Goal: Task Accomplishment & Management: Use online tool/utility

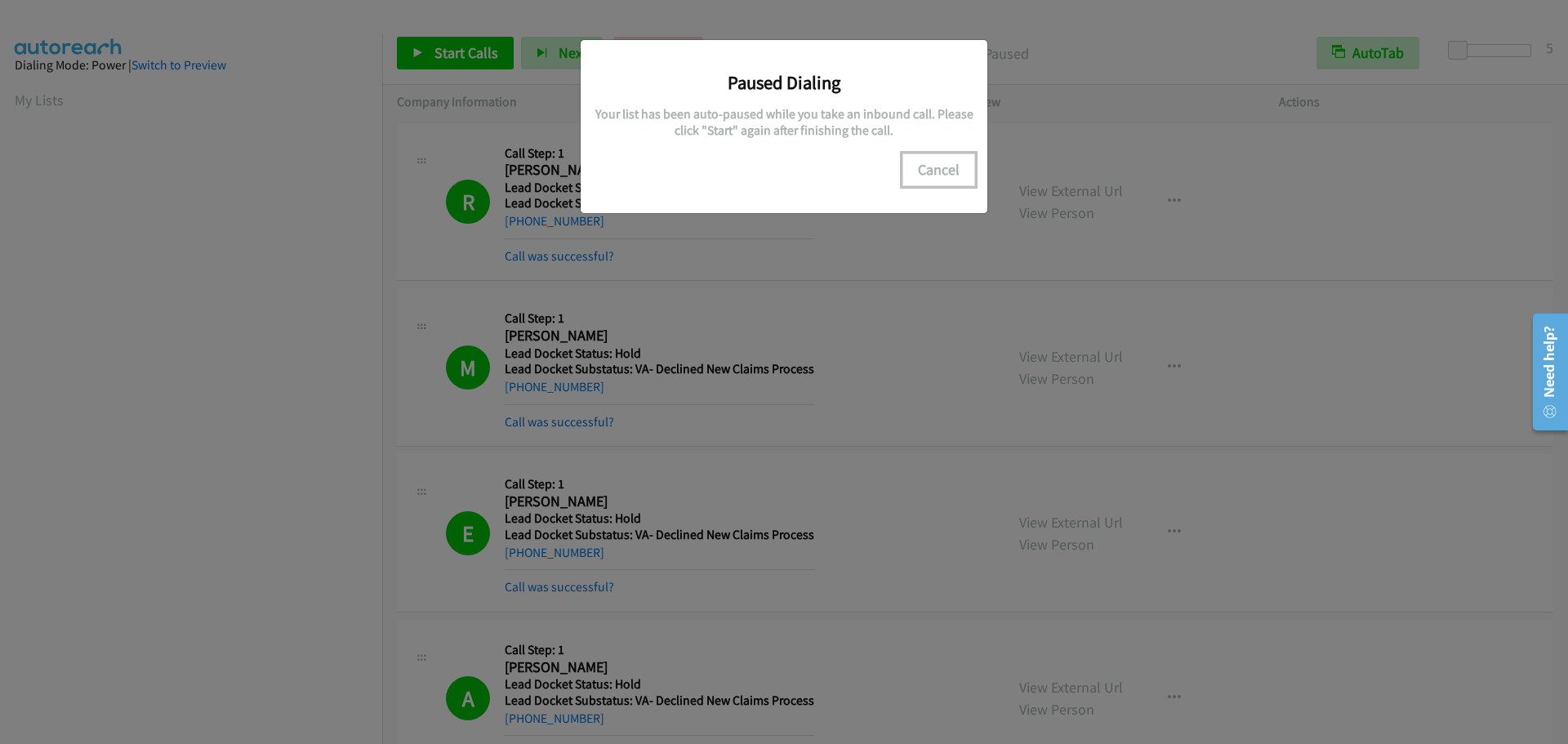
scroll to position [172, 0]
click at [940, 162] on button "Cancel" at bounding box center [939, 169] width 73 height 33
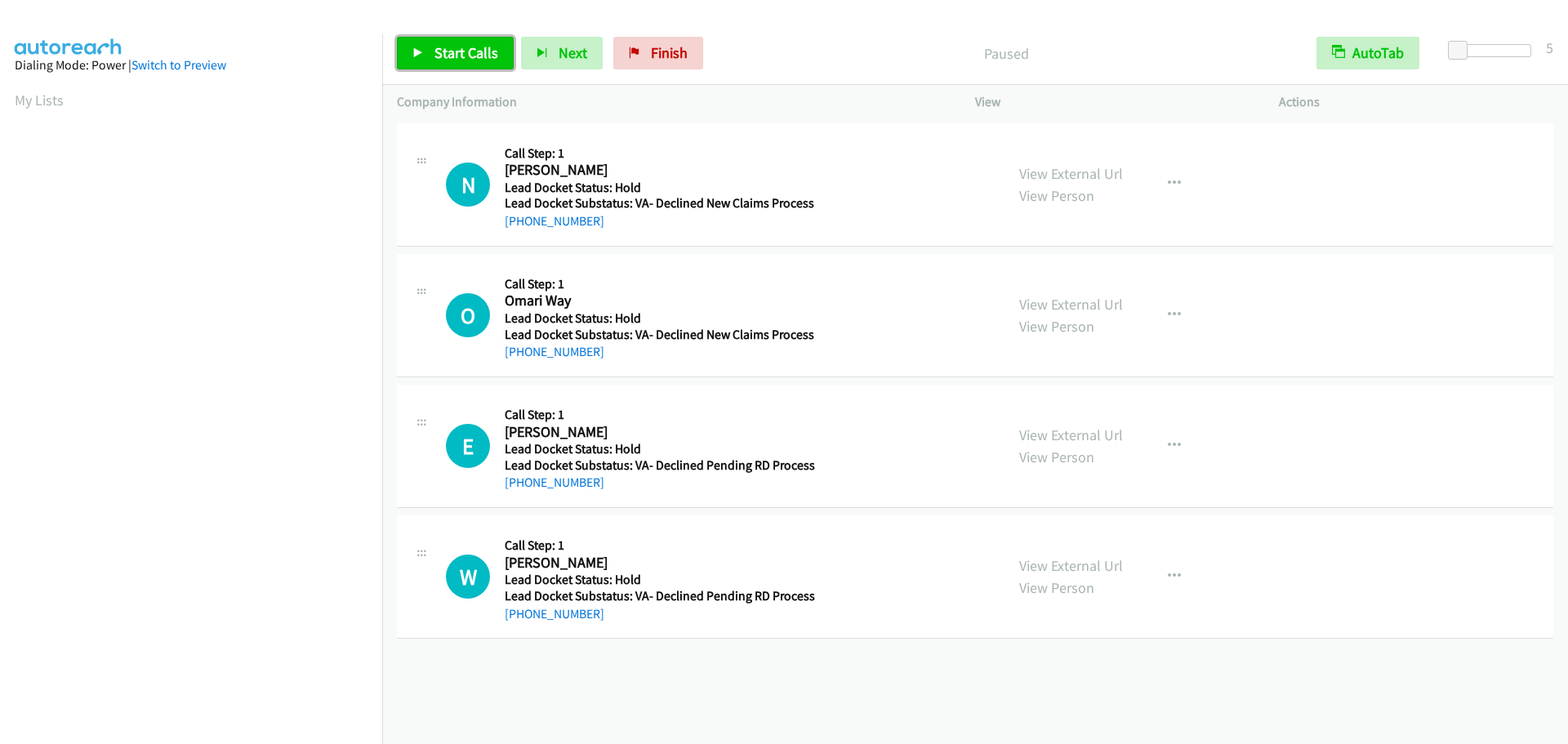
click at [443, 52] on span "Start Calls" at bounding box center [466, 52] width 63 height 19
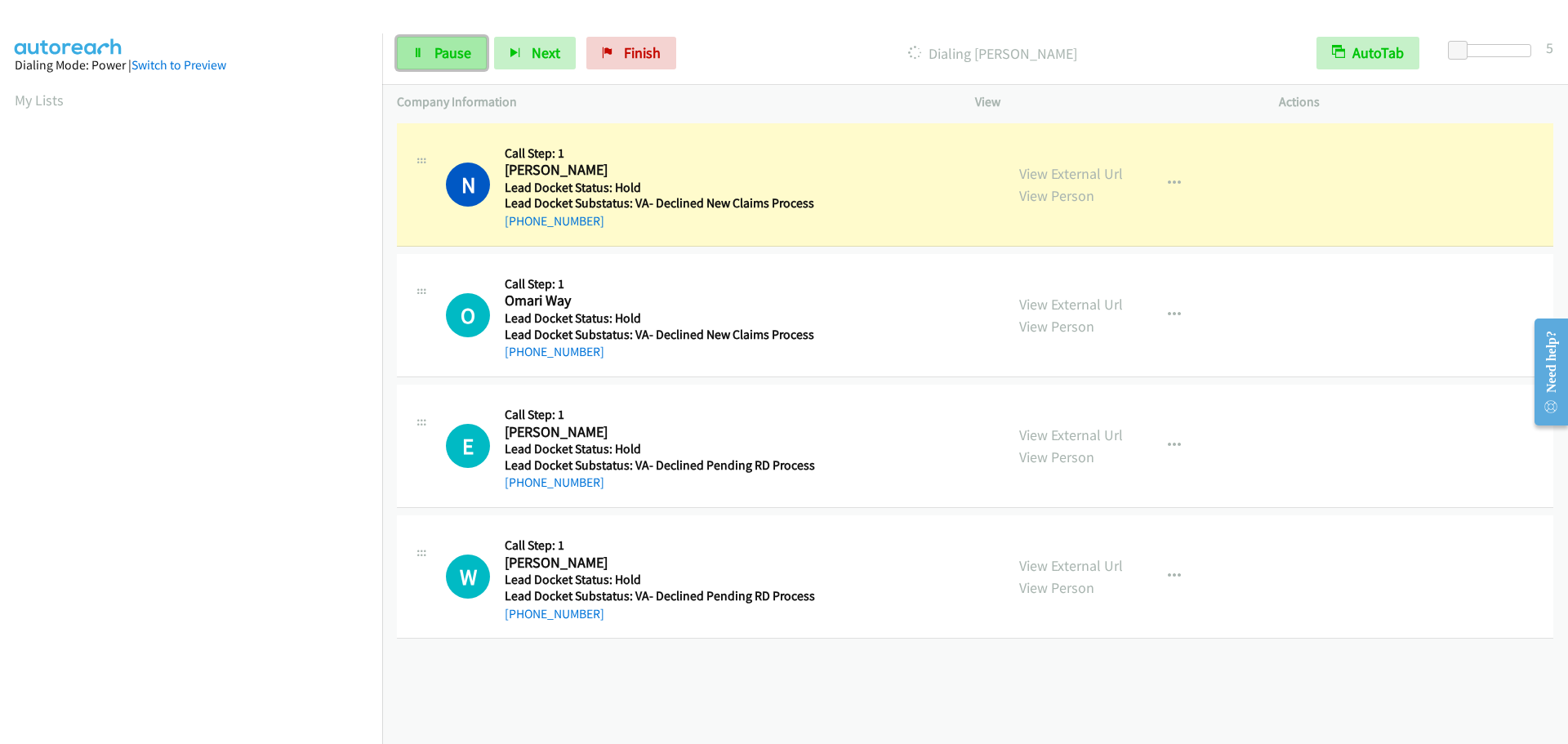
click at [440, 53] on span "Pause" at bounding box center [452, 52] width 36 height 19
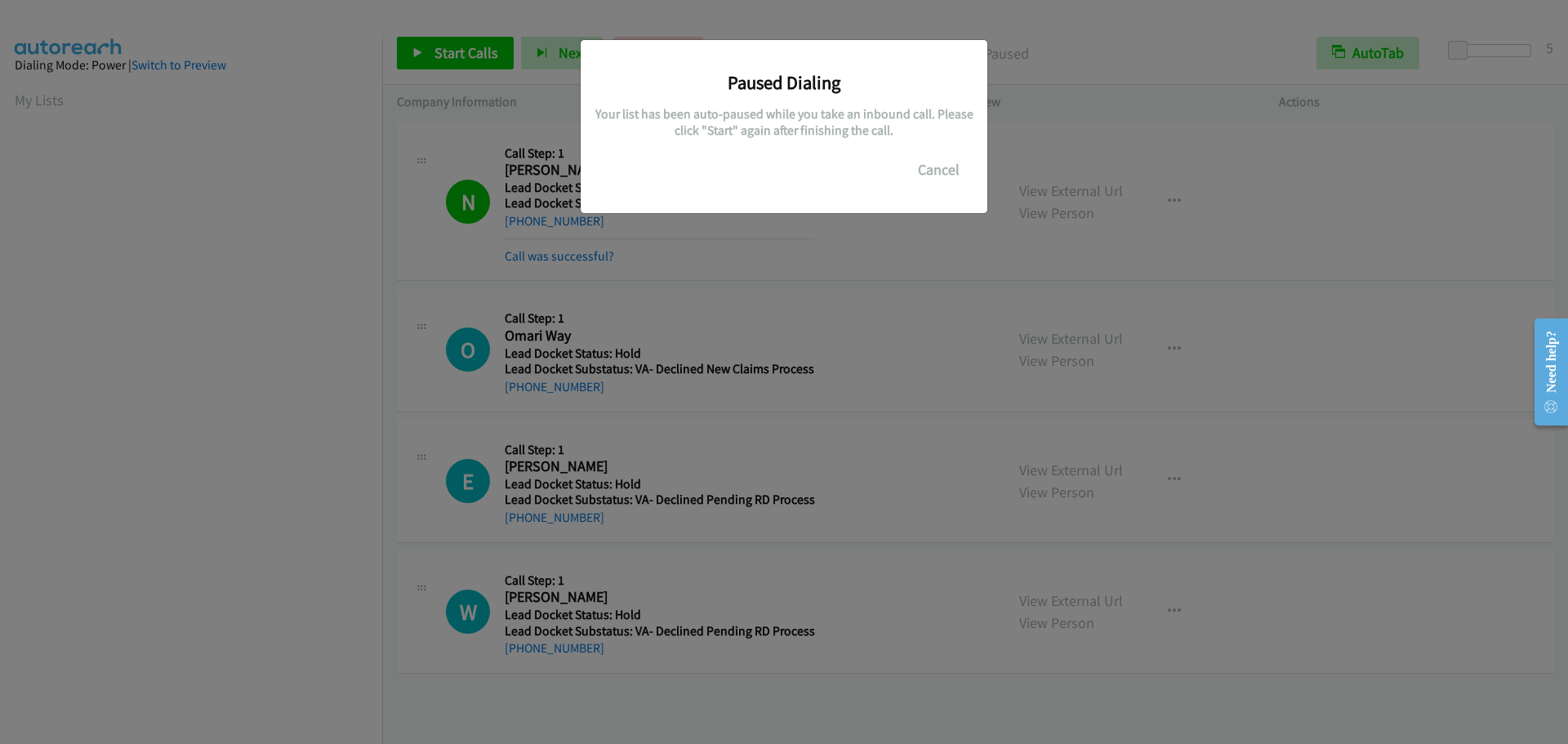
scroll to position [173, 0]
click at [942, 166] on button "Cancel" at bounding box center [939, 169] width 73 height 33
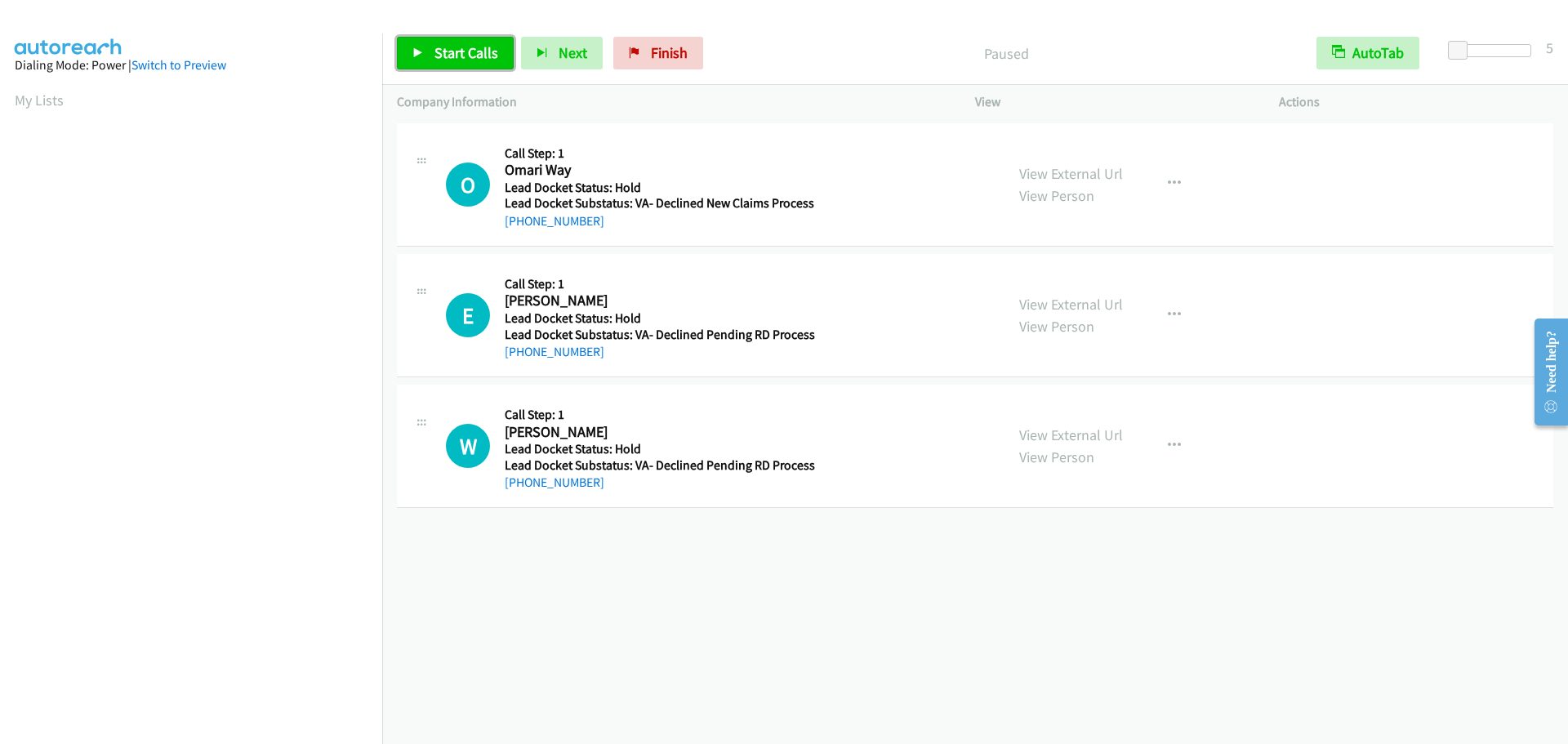
click at [458, 49] on span "Start Calls" at bounding box center [466, 52] width 63 height 19
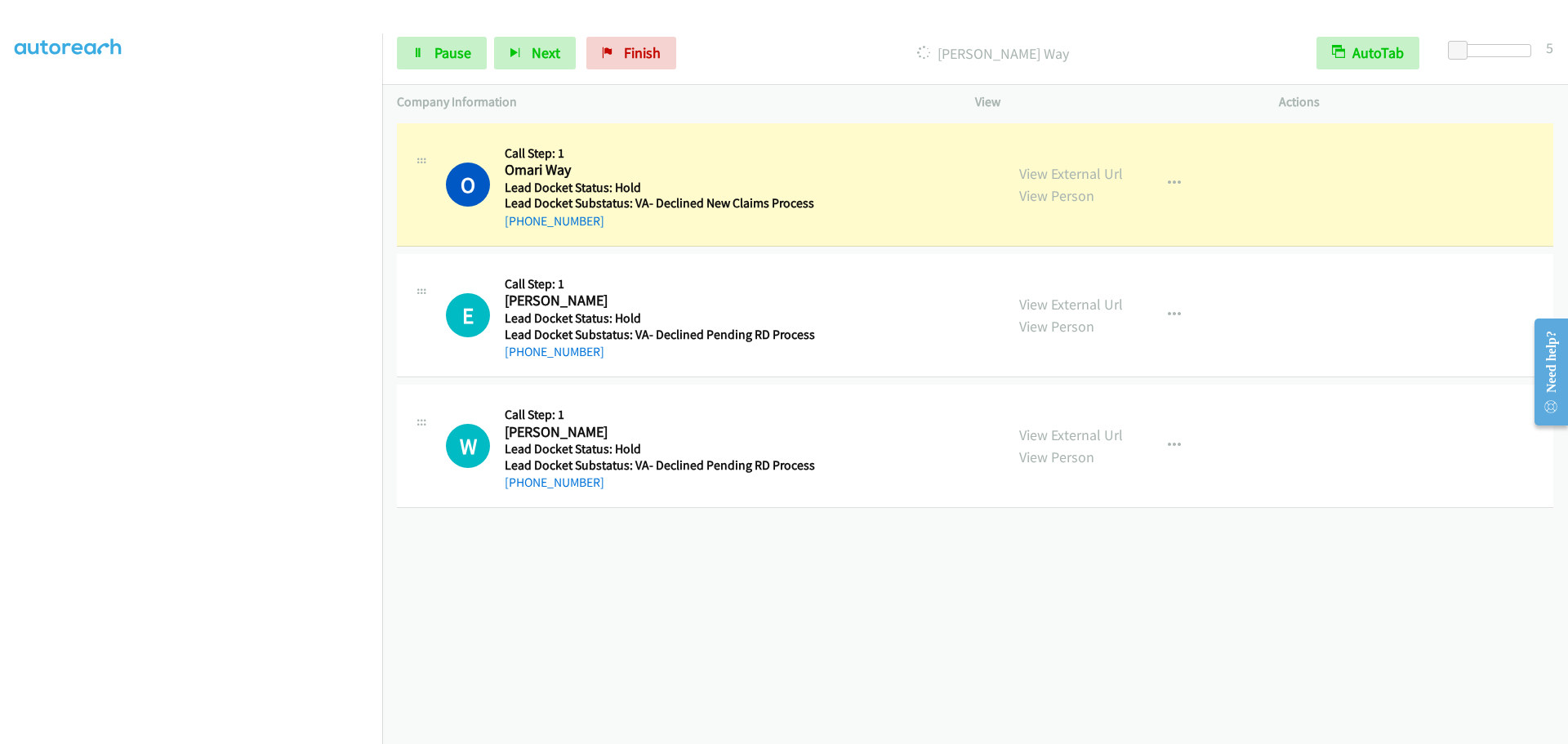
scroll to position [172, 0]
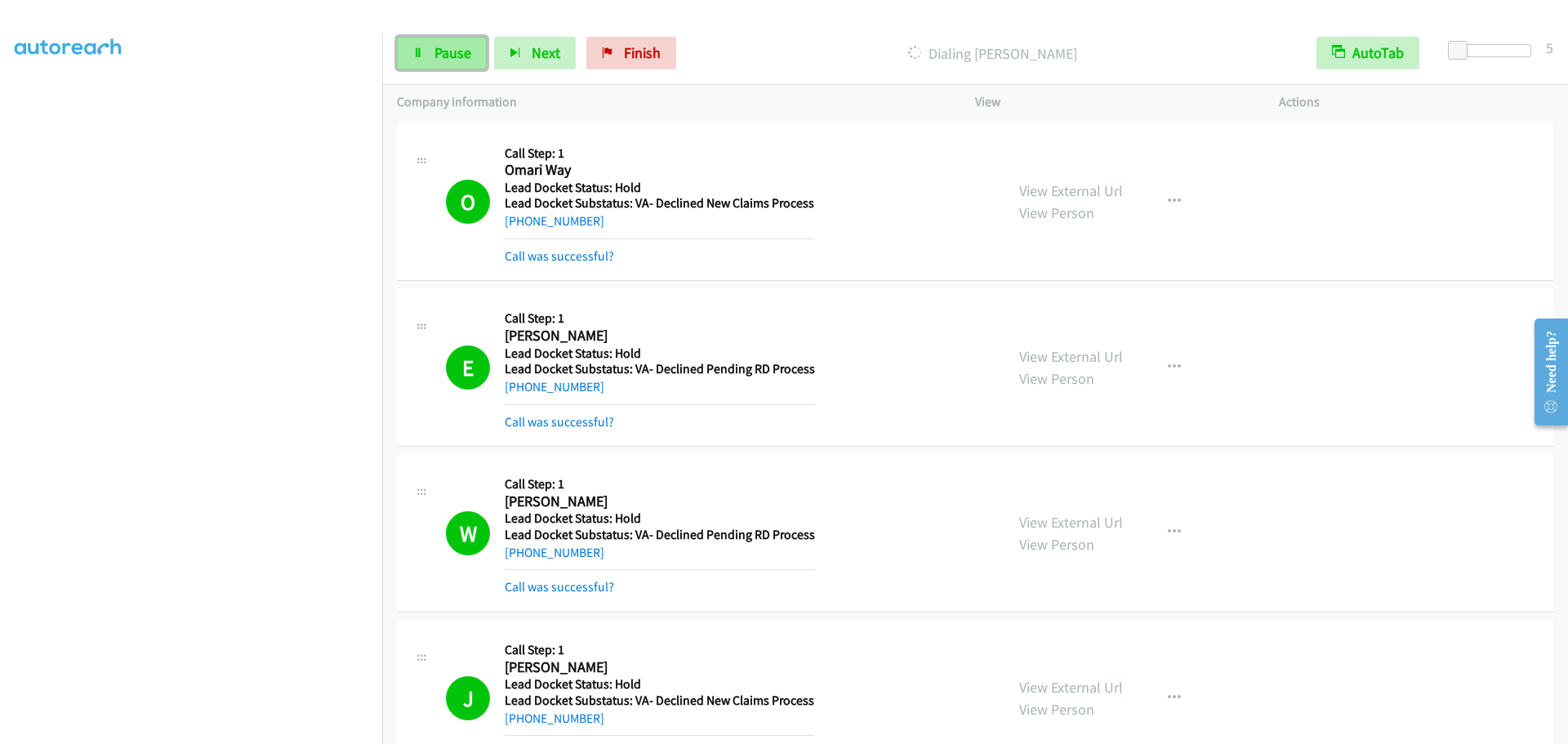
click at [455, 49] on span "Pause" at bounding box center [452, 52] width 36 height 19
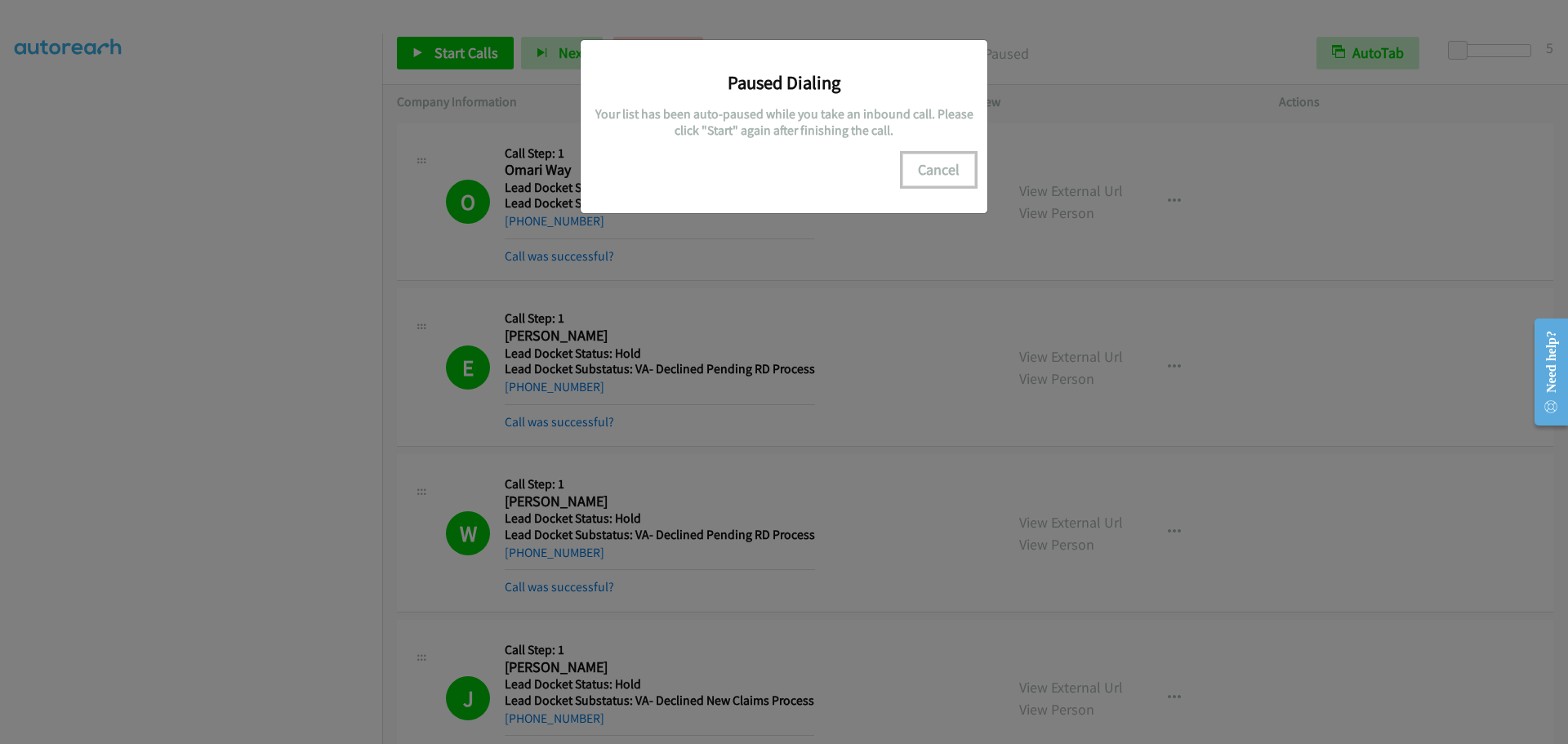
click at [941, 171] on button "Cancel" at bounding box center [939, 169] width 73 height 33
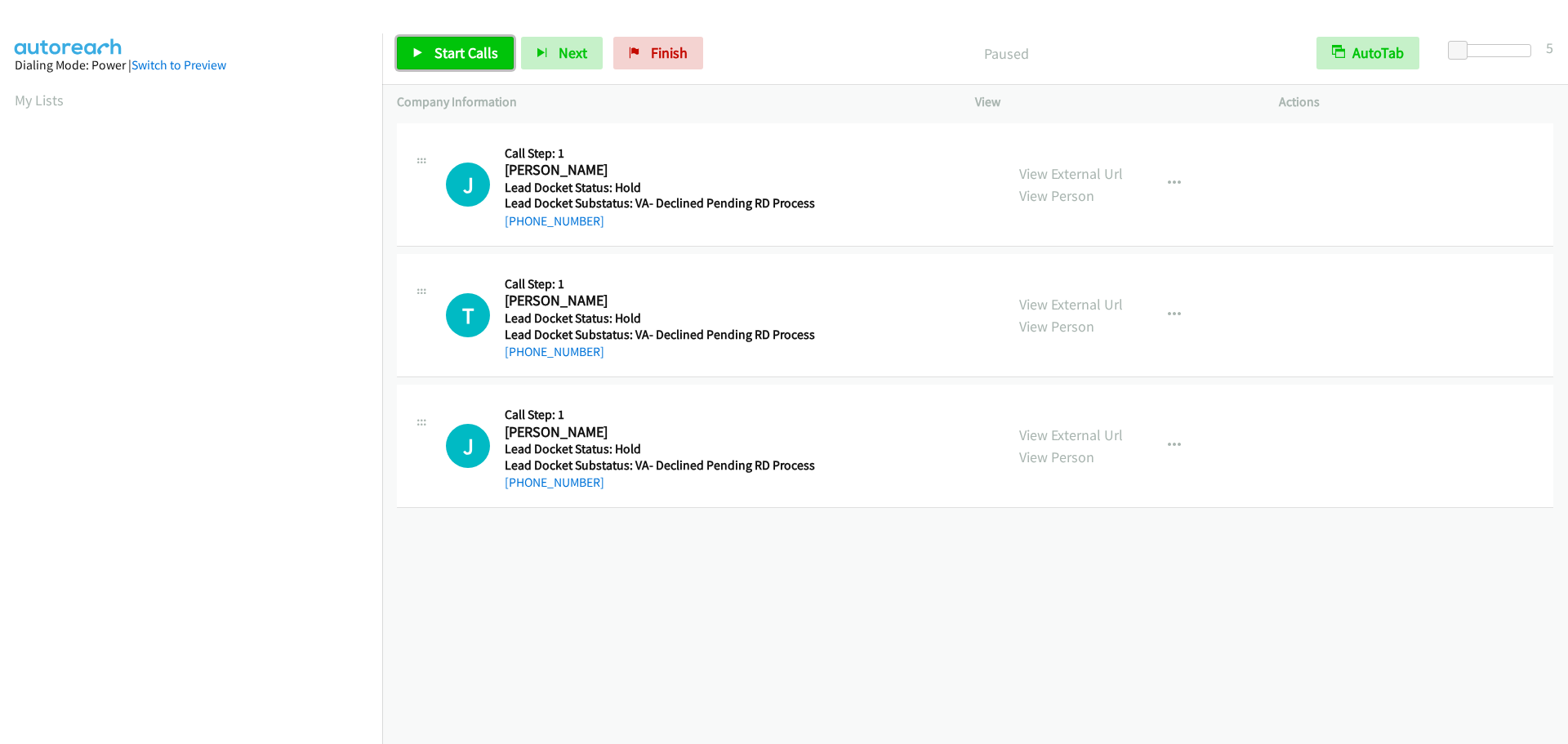
click at [467, 52] on span "Start Calls" at bounding box center [466, 52] width 63 height 19
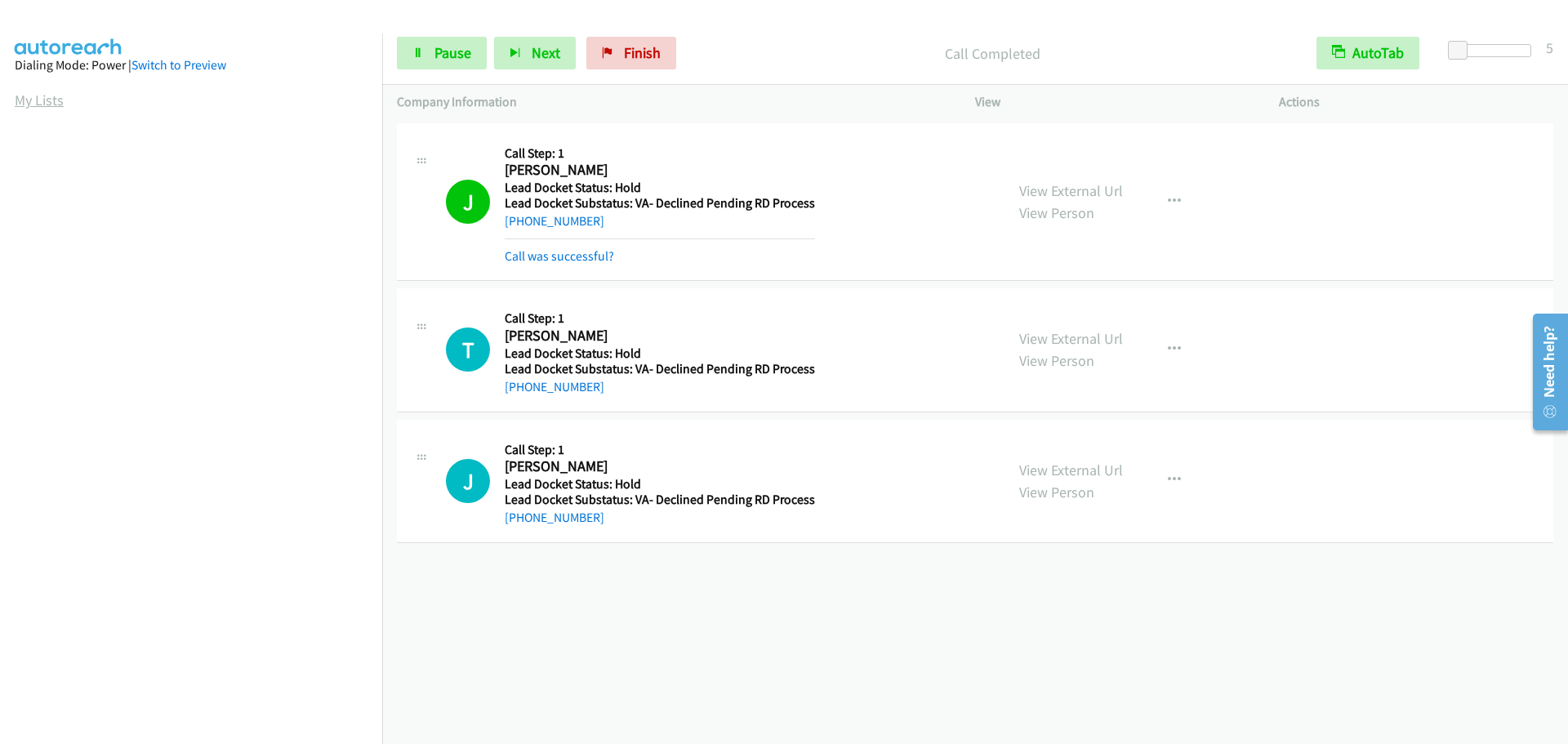
click at [41, 105] on link "My Lists" at bounding box center [39, 100] width 49 height 19
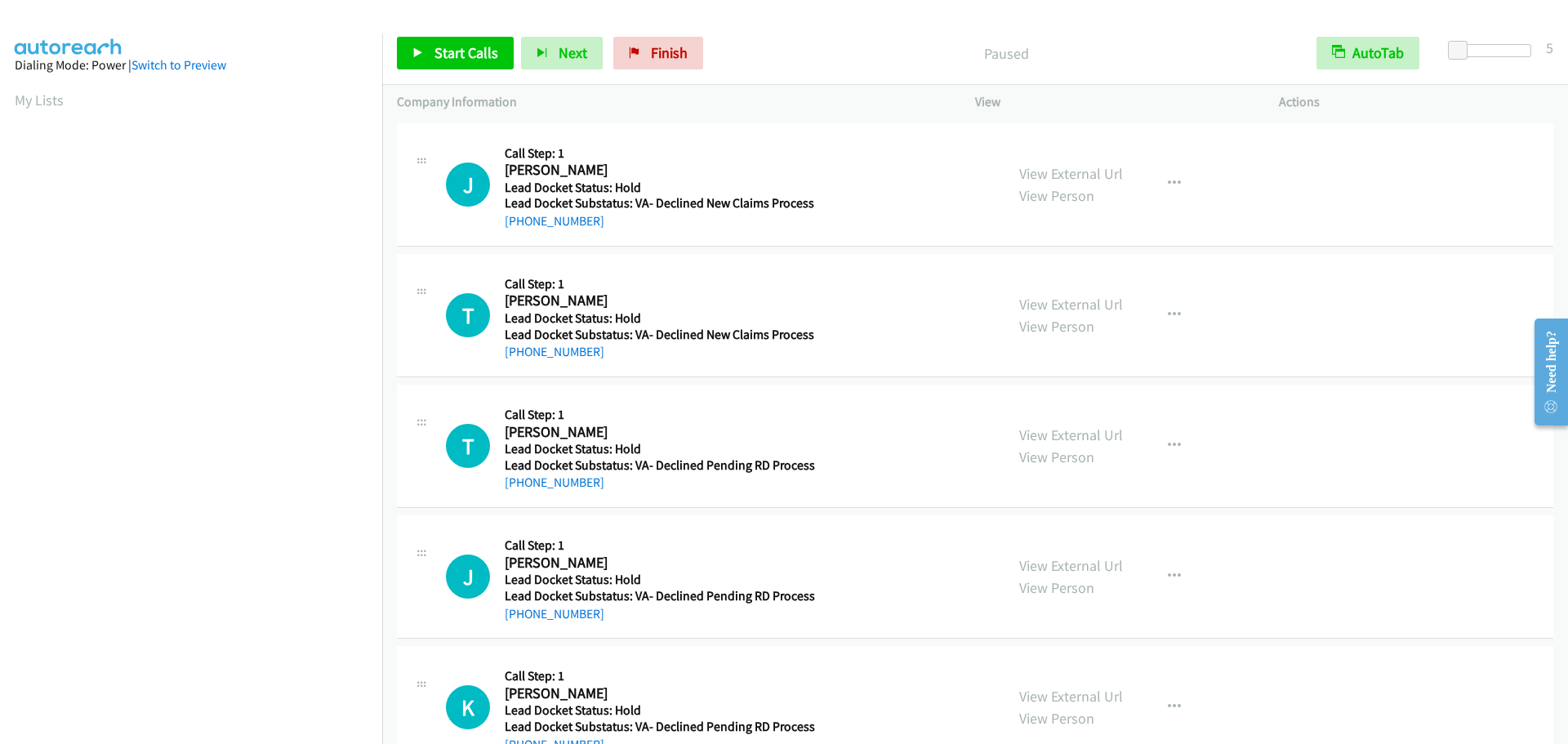
scroll to position [173, 0]
click at [432, 64] on link "Start Calls" at bounding box center [455, 52] width 117 height 33
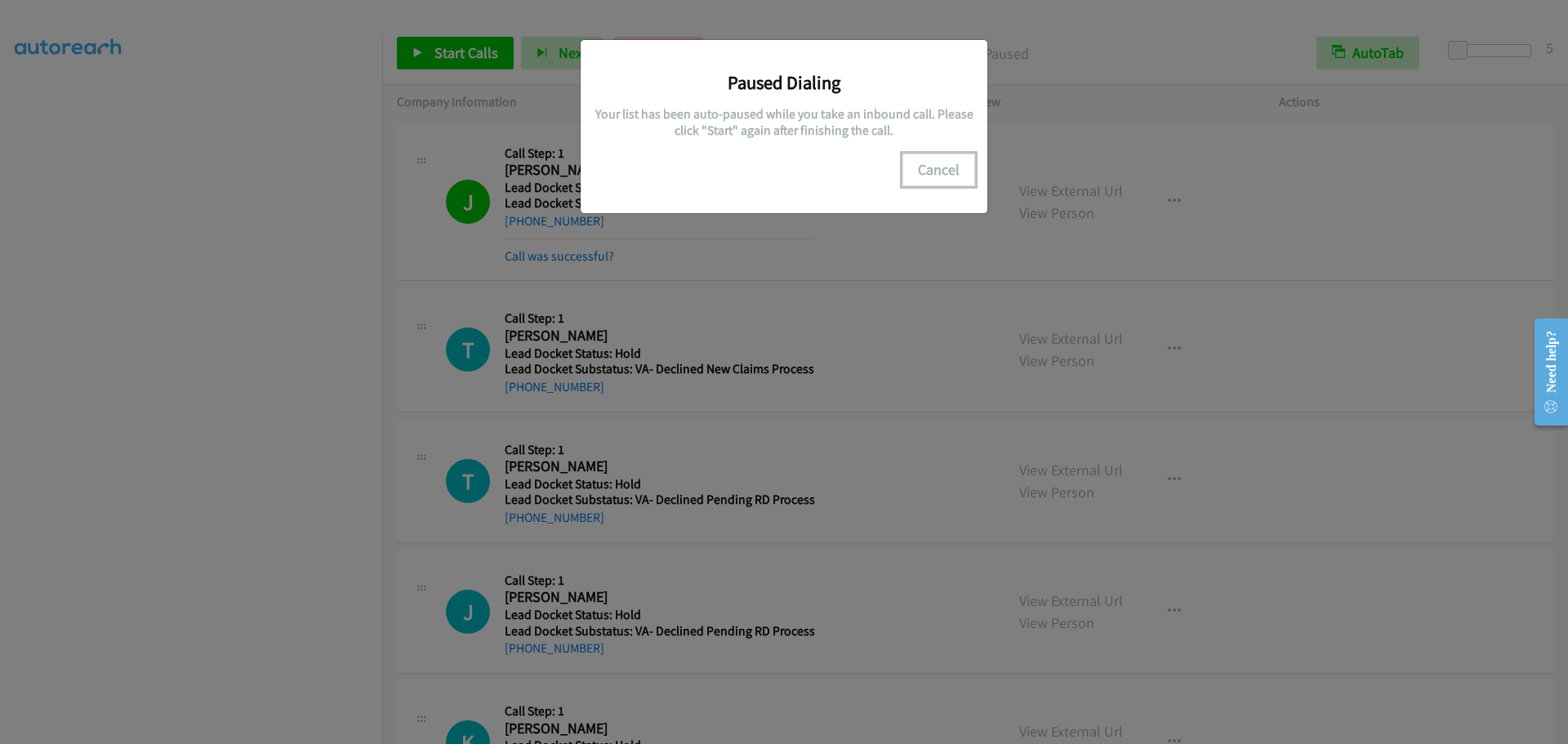
click at [958, 169] on button "Cancel" at bounding box center [939, 169] width 73 height 33
click at [941, 167] on button "Cancel" at bounding box center [939, 169] width 73 height 33
click at [943, 167] on button "Cancel" at bounding box center [939, 169] width 73 height 33
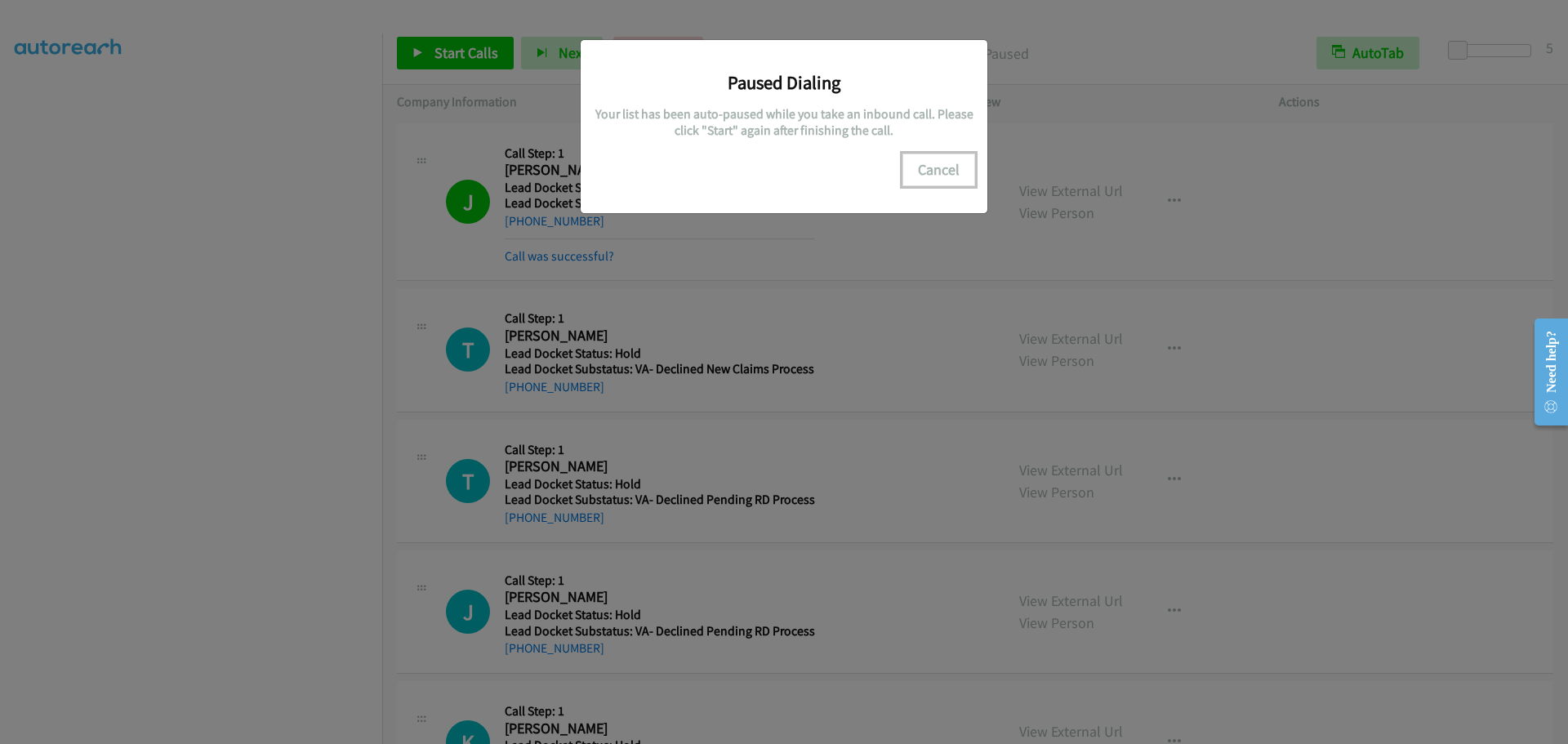
click at [943, 167] on button "Cancel" at bounding box center [939, 169] width 73 height 33
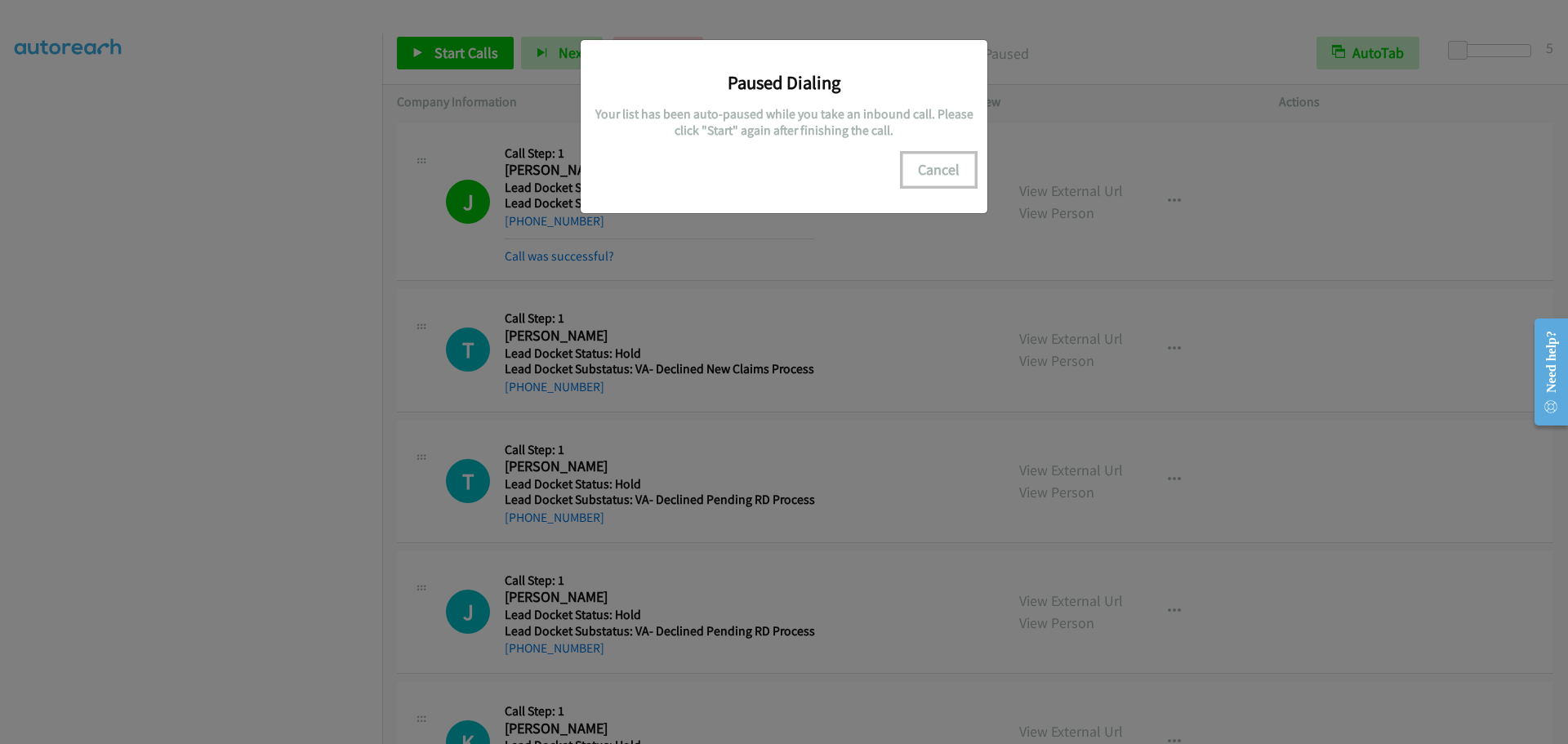
click at [943, 167] on button "Cancel" at bounding box center [939, 169] width 73 height 33
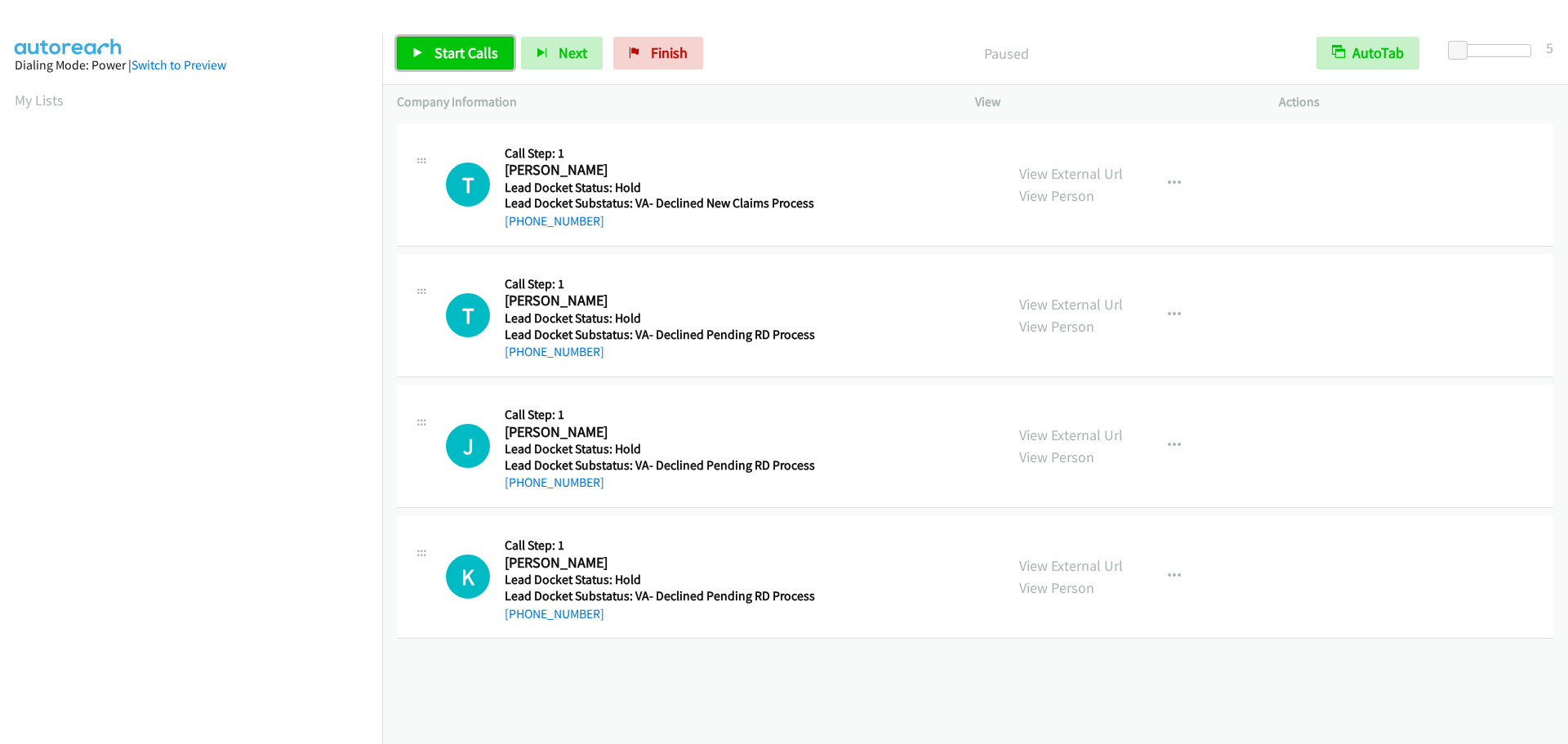
click at [469, 50] on span "Start Calls" at bounding box center [466, 52] width 63 height 19
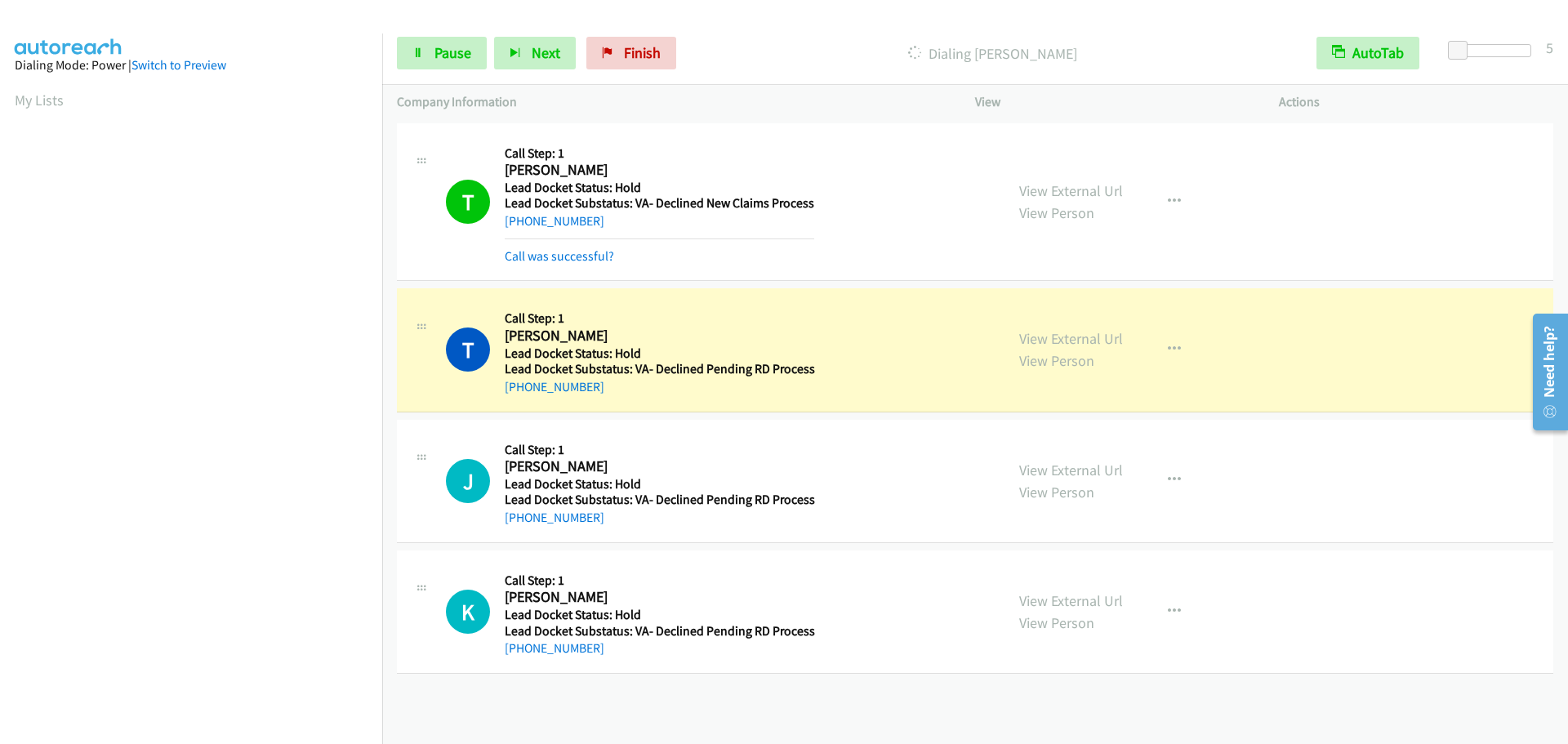
scroll to position [173, 0]
click at [450, 48] on span "Pause" at bounding box center [452, 52] width 36 height 19
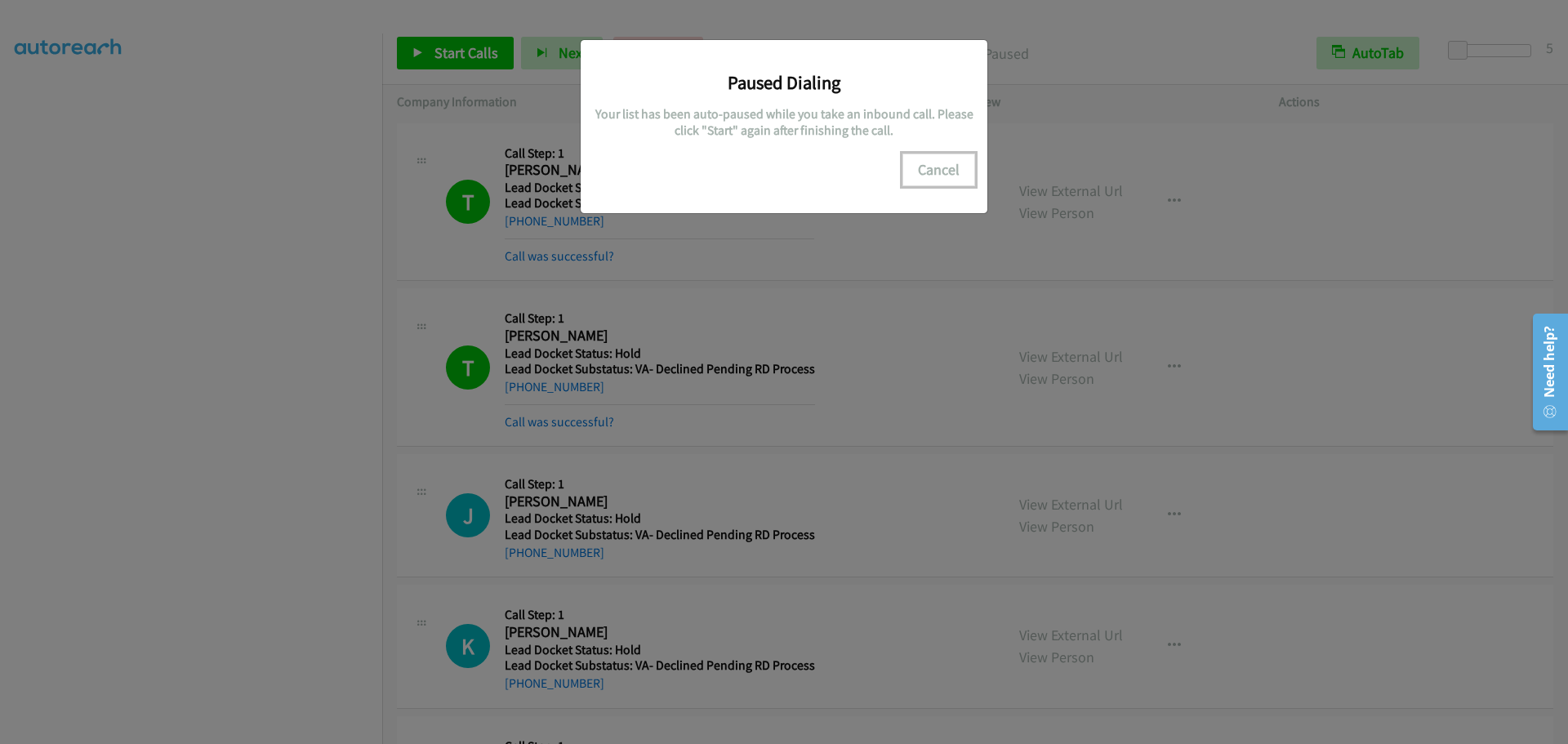
click at [948, 164] on button "Cancel" at bounding box center [939, 169] width 73 height 33
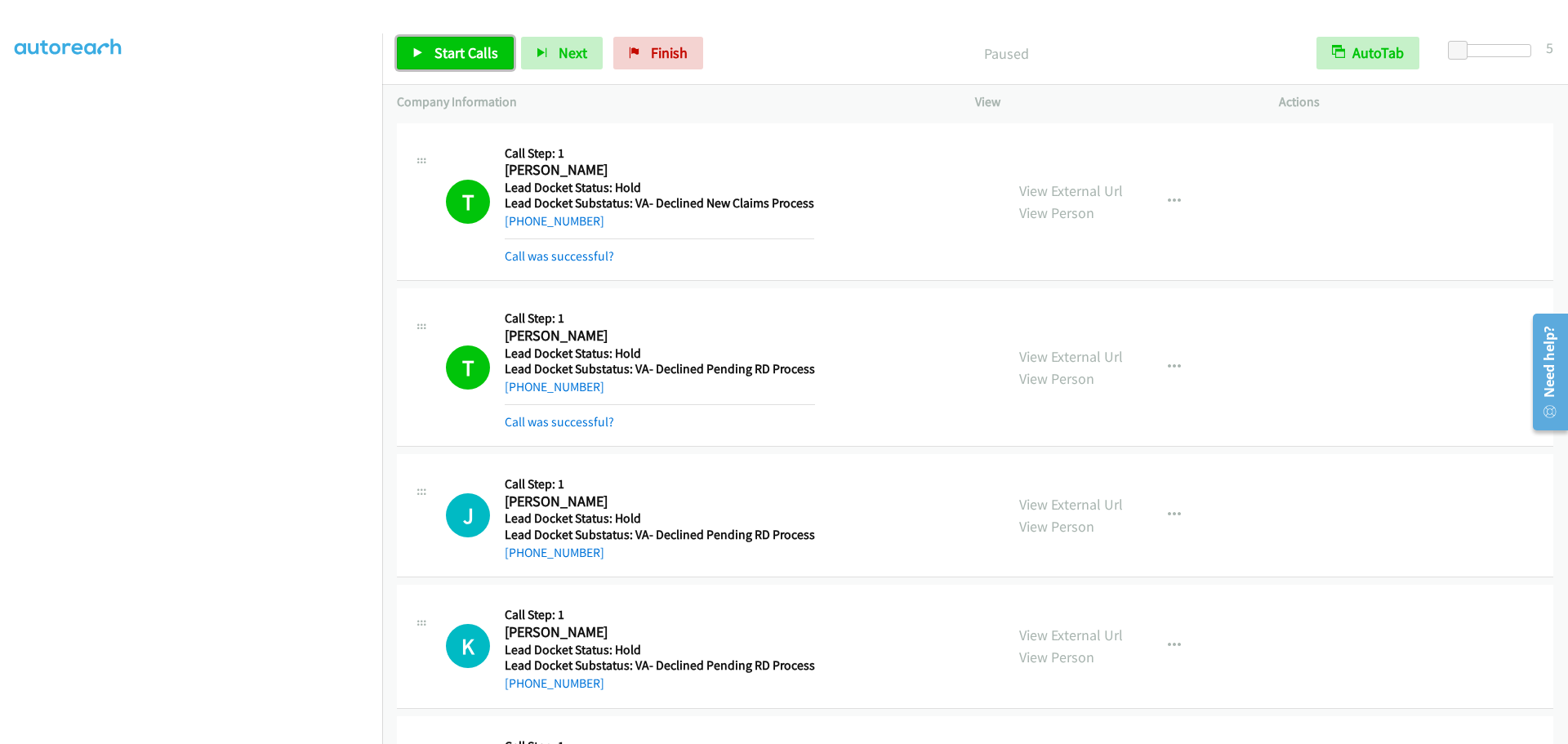
click at [439, 58] on span "Start Calls" at bounding box center [466, 52] width 63 height 19
